Goal: Task Accomplishment & Management: Manage account settings

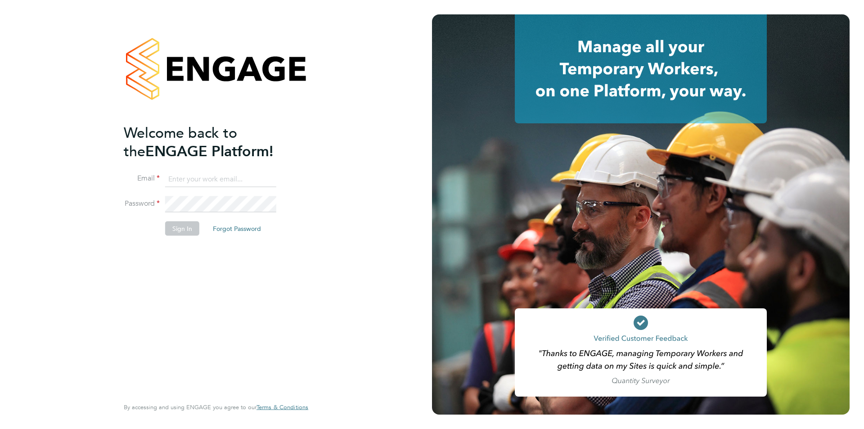
type input "[EMAIL_ADDRESS][PERSON_NAME][DOMAIN_NAME]"
click at [191, 226] on button "Sign In" at bounding box center [182, 228] width 34 height 14
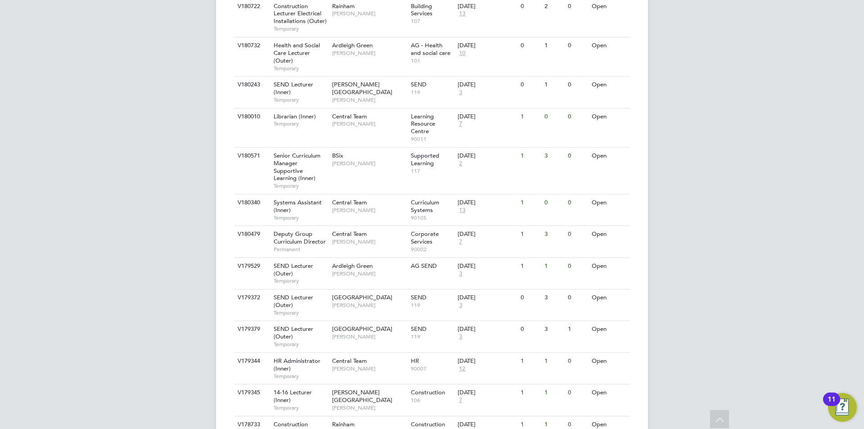
scroll to position [549, 0]
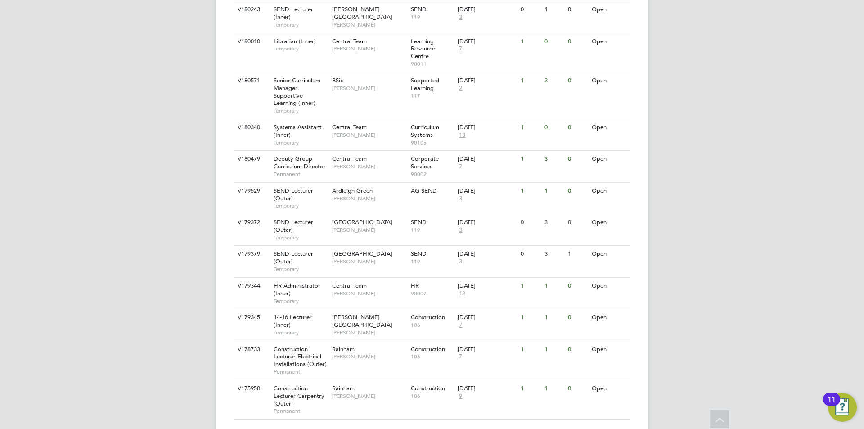
drag, startPoint x: 185, startPoint y: 103, endPoint x: 168, endPoint y: 99, distance: 17.7
click at [461, 163] on span "7" at bounding box center [461, 167] width 6 height 8
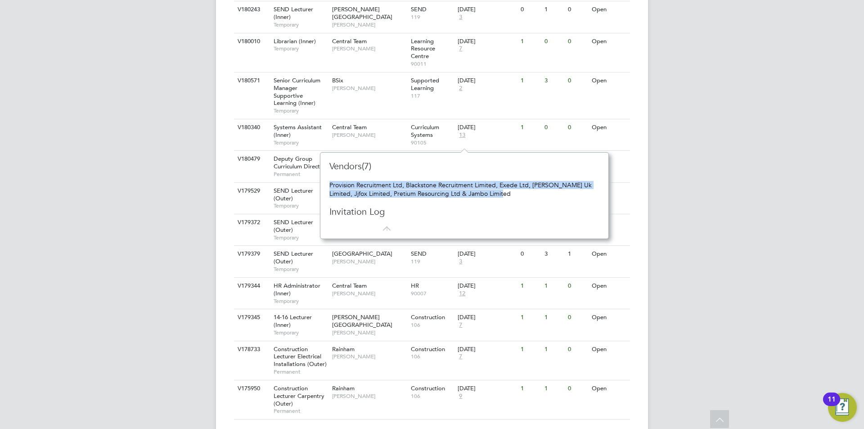
drag, startPoint x: 330, startPoint y: 186, endPoint x: 530, endPoint y: 194, distance: 200.5
click at [530, 194] on div "Provision Recruitment Ltd, Blackstone Recruitment Limited, Exede Ltd, Morgan Hu…" at bounding box center [465, 189] width 270 height 16
copy div "Provision Recruitment Ltd, Blackstone Recruitment Limited, Exede Ltd, Morgan Hu…"
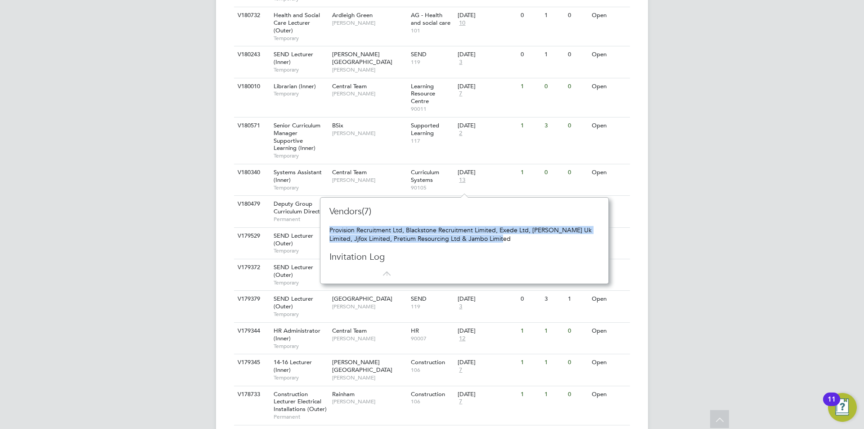
click at [392, 229] on div "Provision Recruitment Ltd, Blackstone Recruitment Limited, Exede Ltd, Morgan Hu…" at bounding box center [465, 234] width 270 height 16
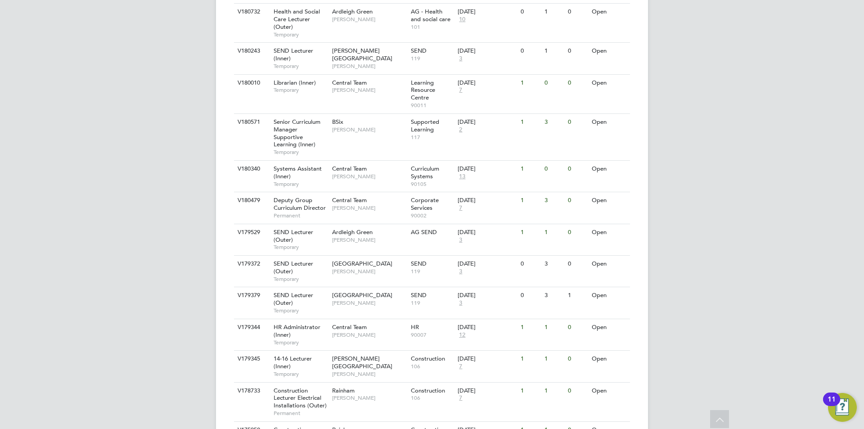
scroll to position [459, 0]
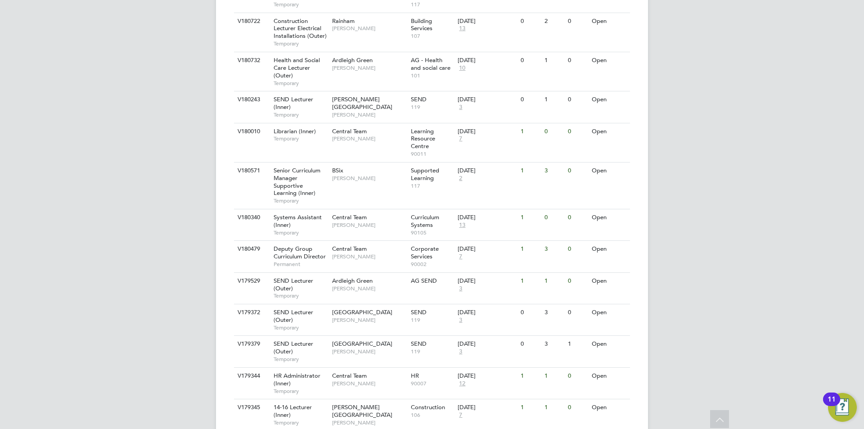
click at [155, 249] on div "LO Luke O'Neill Notifications 5 Applications: Network Team Members Businesses S…" at bounding box center [432, 41] width 864 height 1001
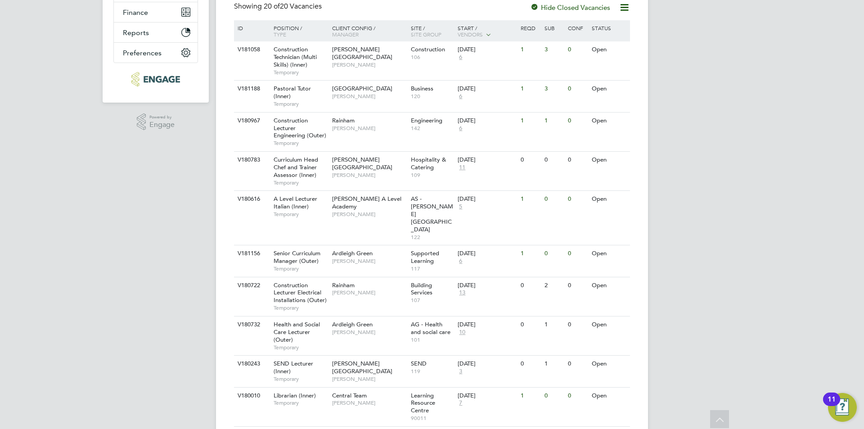
scroll to position [189, 0]
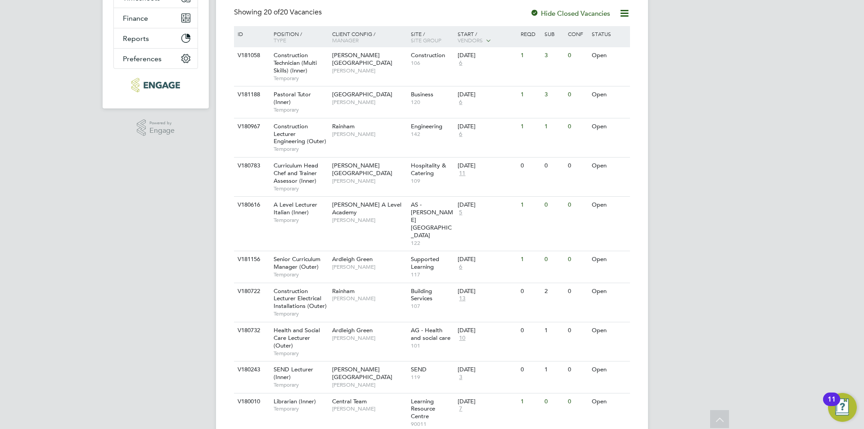
click at [191, 233] on div "LO Luke O'Neill Notifications 5 Applications: Network Team Members Businesses S…" at bounding box center [432, 311] width 864 height 1001
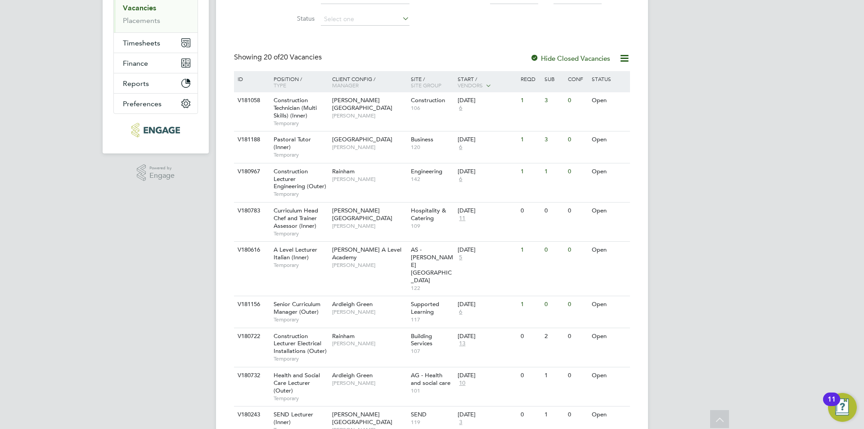
scroll to position [0, 0]
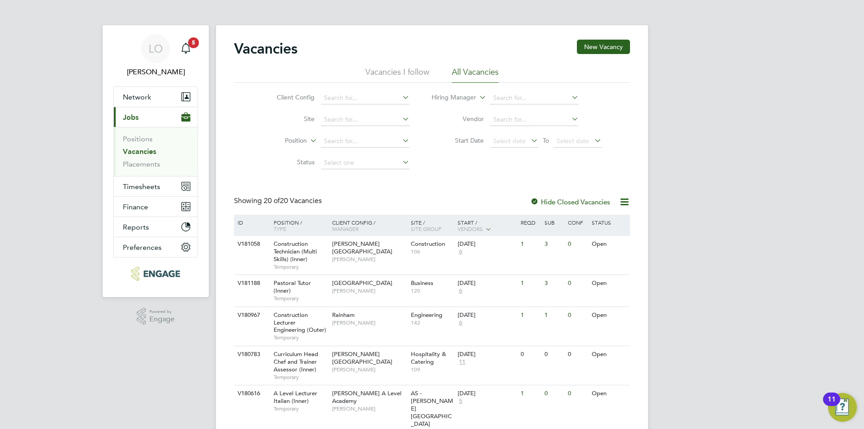
drag, startPoint x: 325, startPoint y: 198, endPoint x: 224, endPoint y: 200, distance: 100.9
click at [249, 198] on div "Showing 20 of 20 Vacancies" at bounding box center [279, 200] width 90 height 9
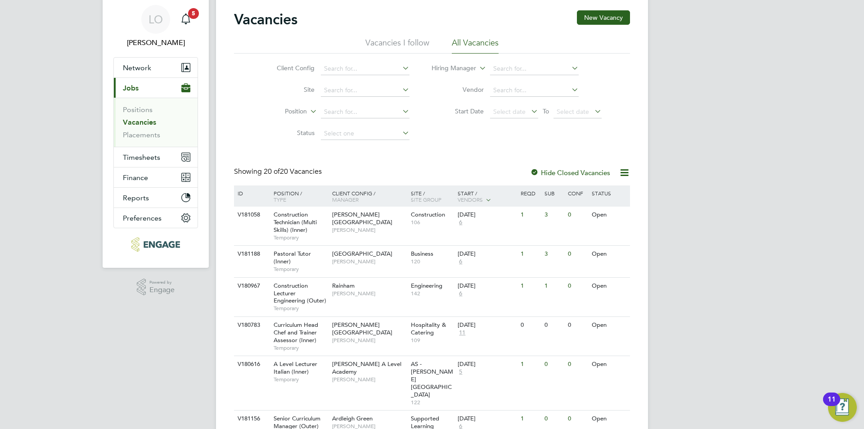
scroll to position [45, 0]
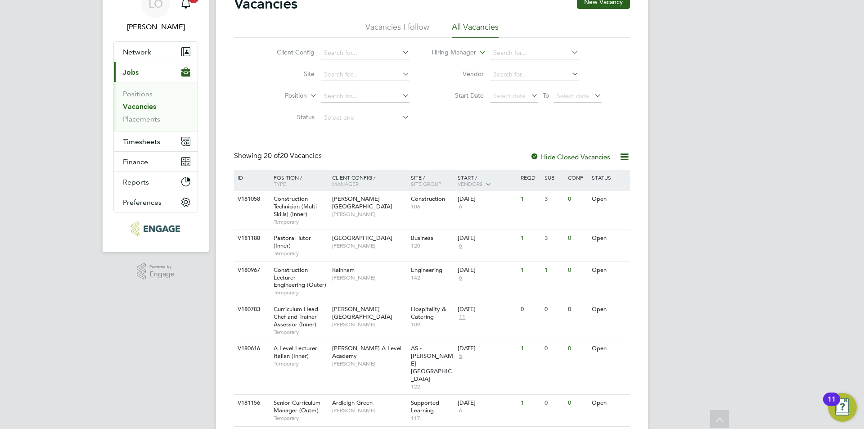
drag, startPoint x: 235, startPoint y: 154, endPoint x: 294, endPoint y: 156, distance: 58.1
click at [292, 156] on div "Showing 20 of 20 Vacancies" at bounding box center [279, 155] width 90 height 9
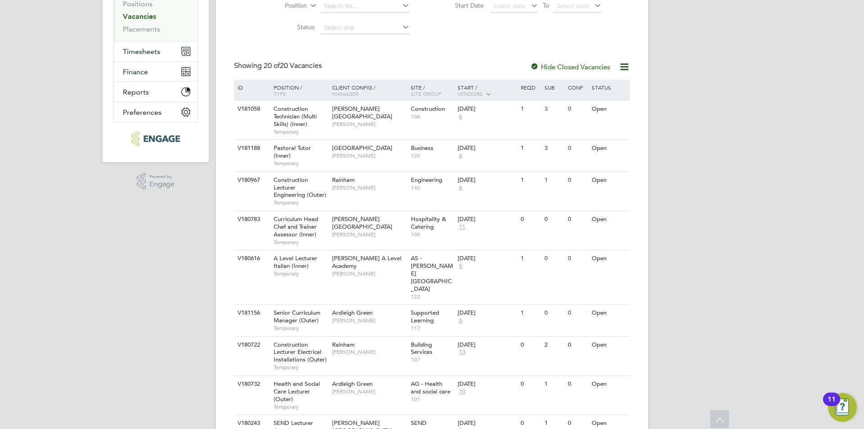
click at [215, 247] on div "LO Luke O'Neill Notifications 5 Applications: Network Team Members Businesses S…" at bounding box center [432, 365] width 864 height 1001
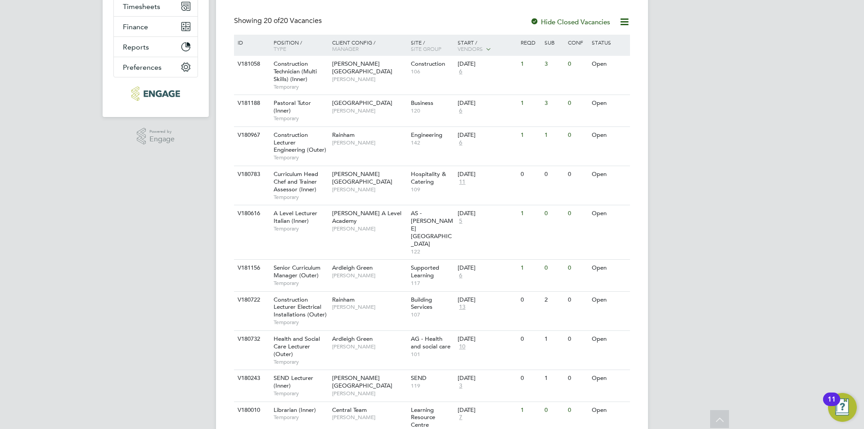
click at [779, 181] on div "LO Luke O'Neill Notifications 5 Applications: Network Team Members Businesses S…" at bounding box center [432, 320] width 864 height 1001
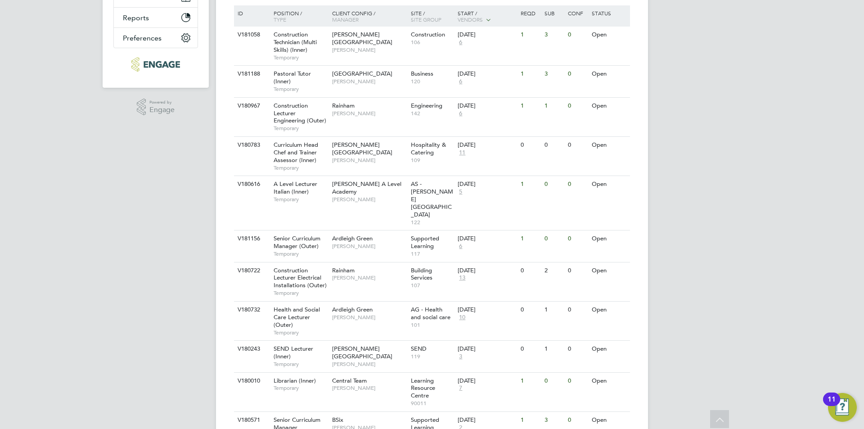
scroll to position [99, 0]
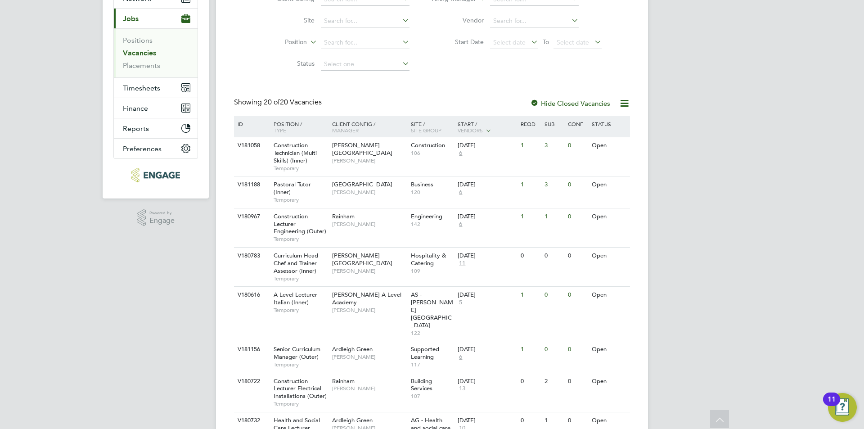
drag, startPoint x: 231, startPoint y: 100, endPoint x: 375, endPoint y: 97, distance: 144.1
click at [375, 97] on div "Vacancies New Vacancy Vacancies I follow All Vacancies Client Config Site Posit…" at bounding box center [432, 407] width 432 height 961
click at [336, 99] on div "Showing 20 of 20 Vacancies Hide Closed Vacancies" at bounding box center [432, 107] width 396 height 18
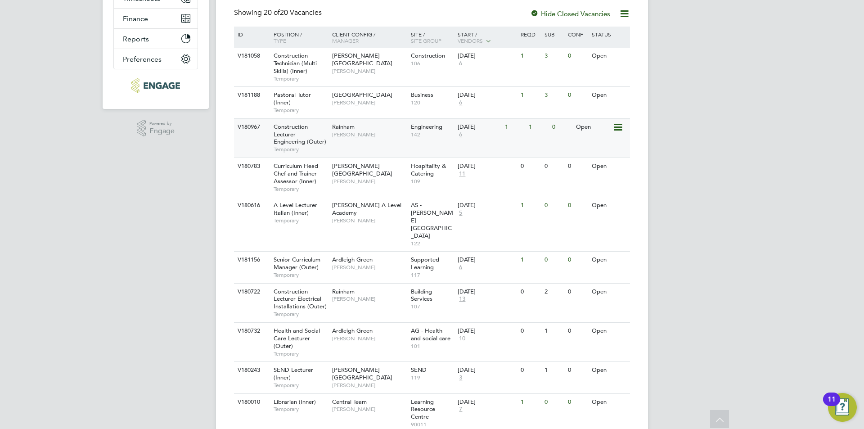
scroll to position [189, 0]
